Goal: Transaction & Acquisition: Purchase product/service

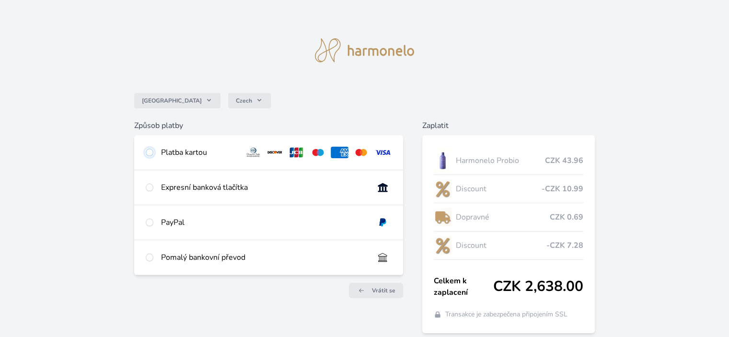
click at [149, 152] on input "radio" at bounding box center [150, 153] width 8 height 8
radio input "true"
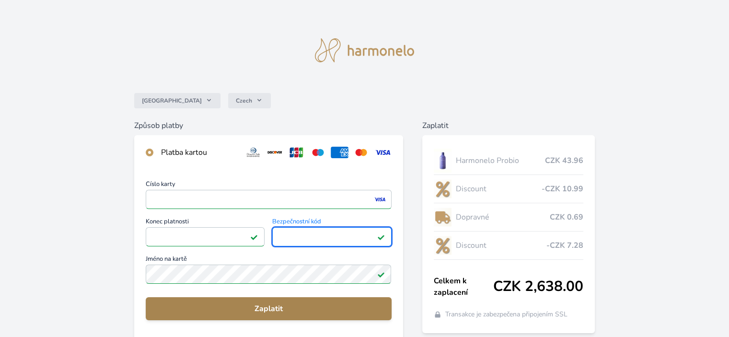
click at [267, 307] on span "Zaplatit" at bounding box center [268, 309] width 230 height 12
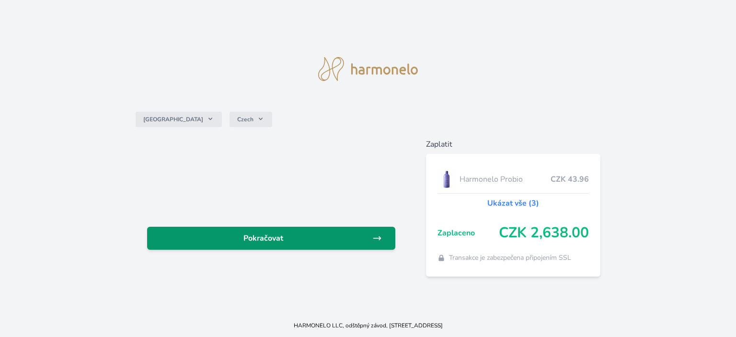
click at [269, 237] on span "Pokračovat" at bounding box center [264, 238] width 218 height 12
